Goal: Transaction & Acquisition: Purchase product/service

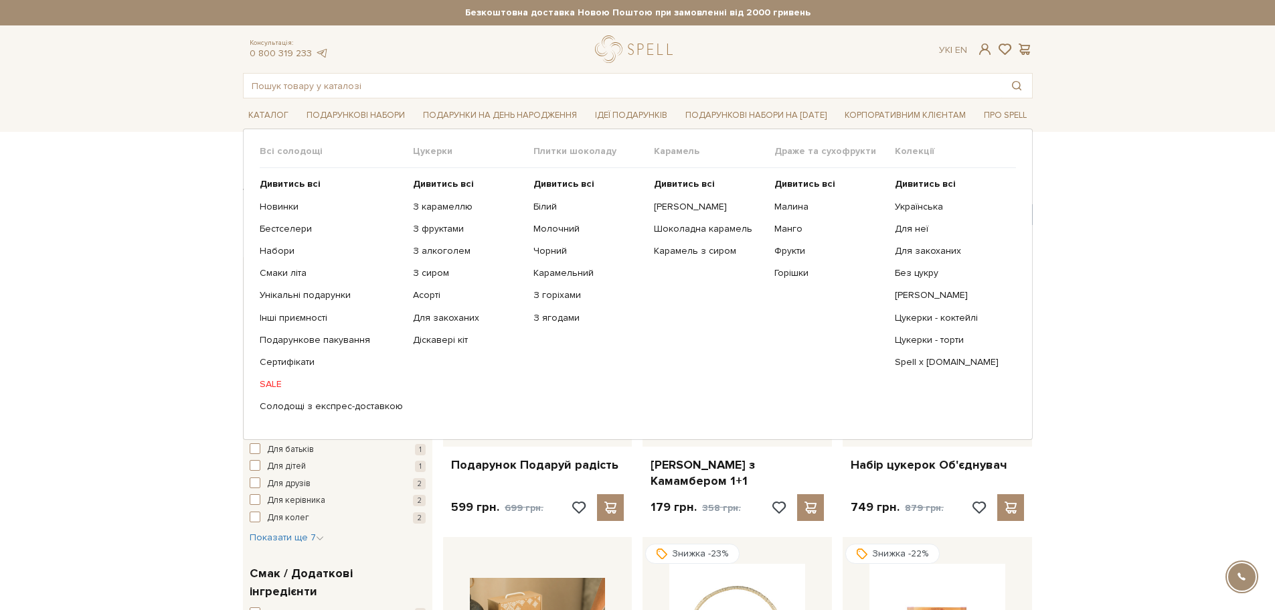
click at [273, 383] on link "SALE" at bounding box center [331, 384] width 143 height 12
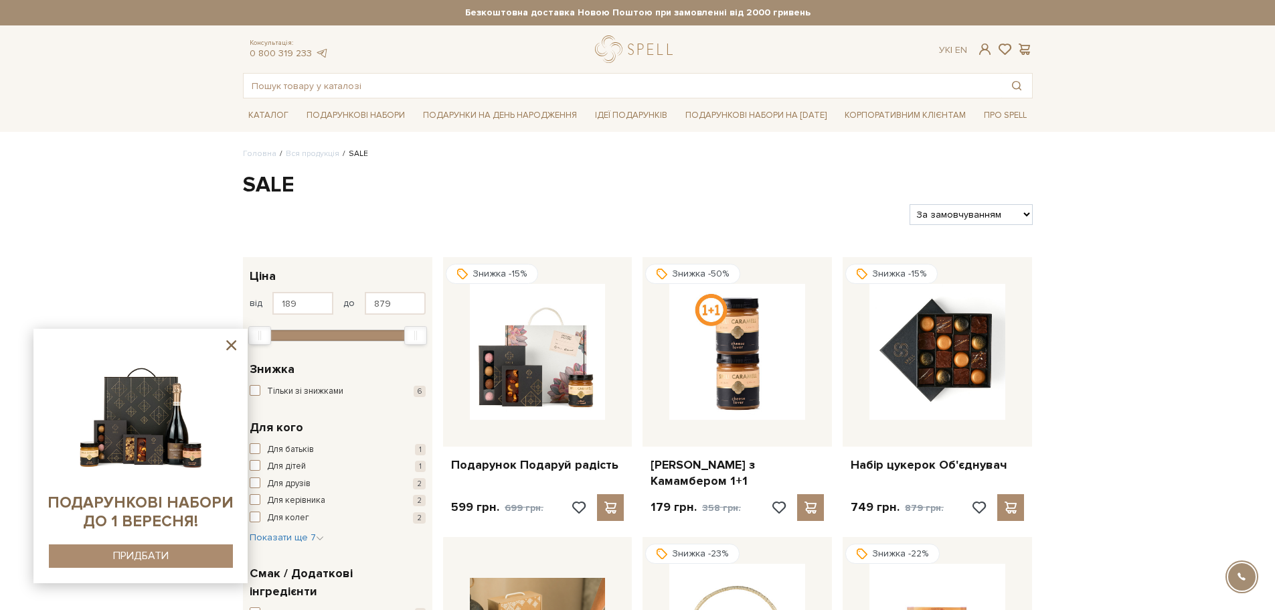
click at [233, 340] on icon at bounding box center [231, 345] width 17 height 17
